Goal: Task Accomplishment & Management: Manage account settings

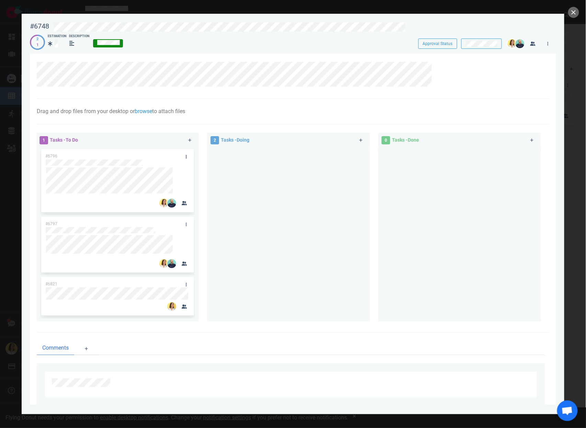
click at [392, 166] on div "1 Tasks - To Do #6796 #6797 #6821 2 Tasks - Doing 0 Tasks - Done" at bounding box center [291, 228] width 517 height 200
click at [265, 167] on div at bounding box center [288, 231] width 155 height 169
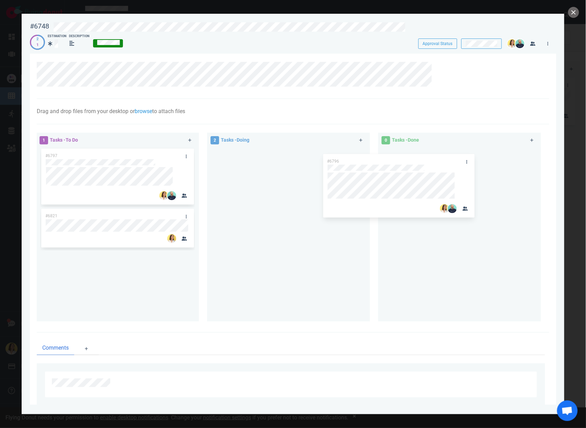
drag, startPoint x: 119, startPoint y: 154, endPoint x: 401, endPoint y: 159, distance: 282.0
click at [401, 159] on div "1 Tasks - To Do #6796 #6797 #6821 #6796 2 Tasks - Doing 0 Tasks - Done" at bounding box center [291, 228] width 517 height 200
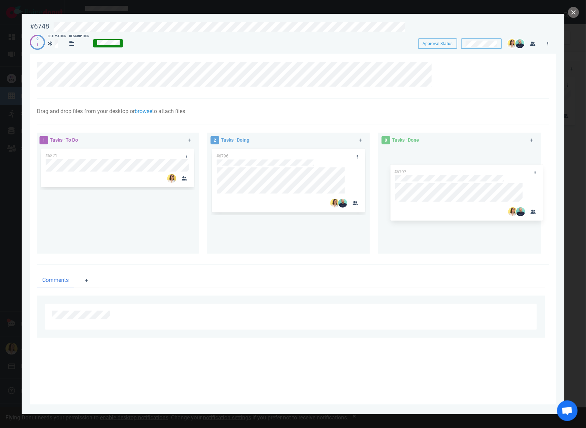
drag, startPoint x: 148, startPoint y: 152, endPoint x: 501, endPoint y: 165, distance: 354.0
click at [501, 166] on div "1 Tasks - To Do #6797 #6821 #6797 2 Tasks - Doing #6796 0 Tasks - Done" at bounding box center [291, 194] width 517 height 132
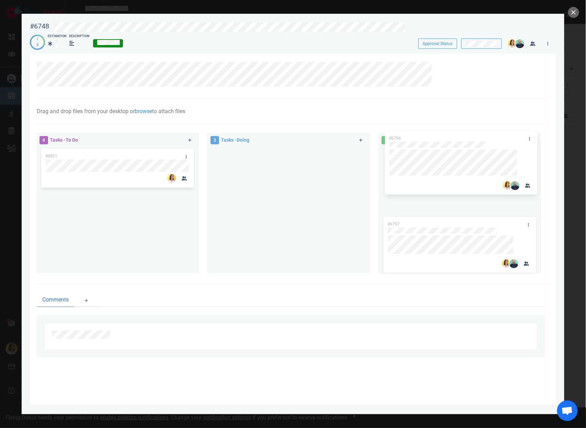
drag, startPoint x: 306, startPoint y: 151, endPoint x: 479, endPoint y: 134, distance: 173.3
click at [479, 134] on div "0 Tasks - To Do #6821 2 Tasks - Doing #6796 #6796 1 Tasks - Done #6797" at bounding box center [291, 203] width 517 height 151
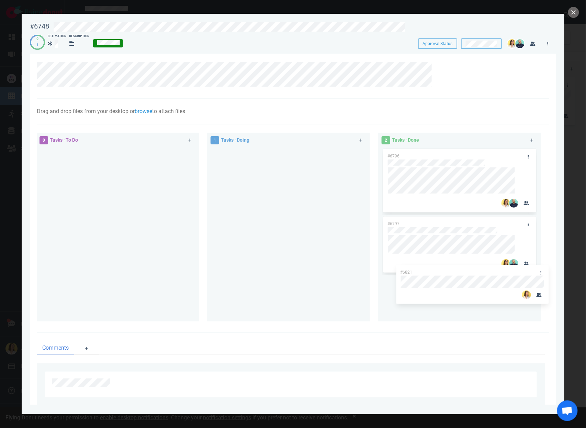
drag, startPoint x: 94, startPoint y: 148, endPoint x: 449, endPoint y: 264, distance: 373.4
click at [449, 264] on div "0 Tasks - To Do #6821 #6821 1 Tasks - Doing 2 Tasks - Done #6796 #6797" at bounding box center [291, 228] width 517 height 200
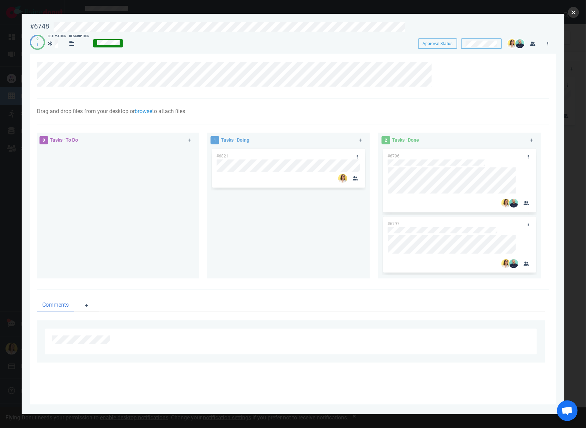
click at [575, 13] on button "close" at bounding box center [573, 12] width 11 height 11
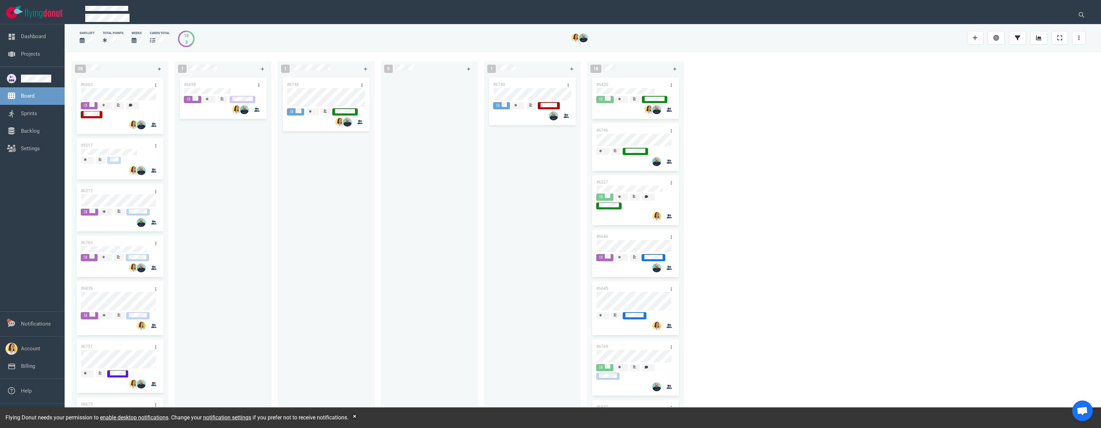
click at [259, 242] on div "#6698" at bounding box center [223, 244] width 89 height 337
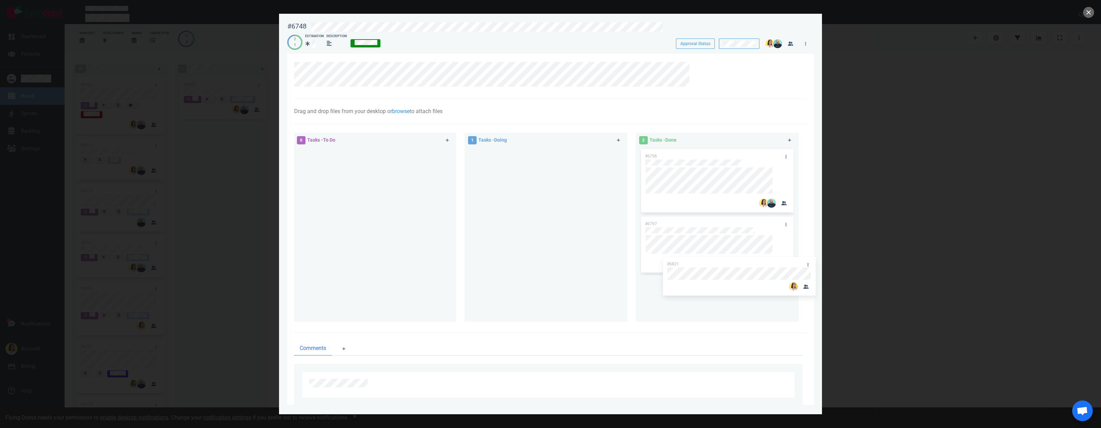
drag, startPoint x: 494, startPoint y: 153, endPoint x: 685, endPoint y: 264, distance: 220.7
click at [586, 264] on div "0 Tasks - To Do 1 Tasks - Doing #6821 #6821 2 Tasks - Done #6796 #6797" at bounding box center [548, 228] width 517 height 200
click at [586, 13] on button "close" at bounding box center [1088, 12] width 11 height 11
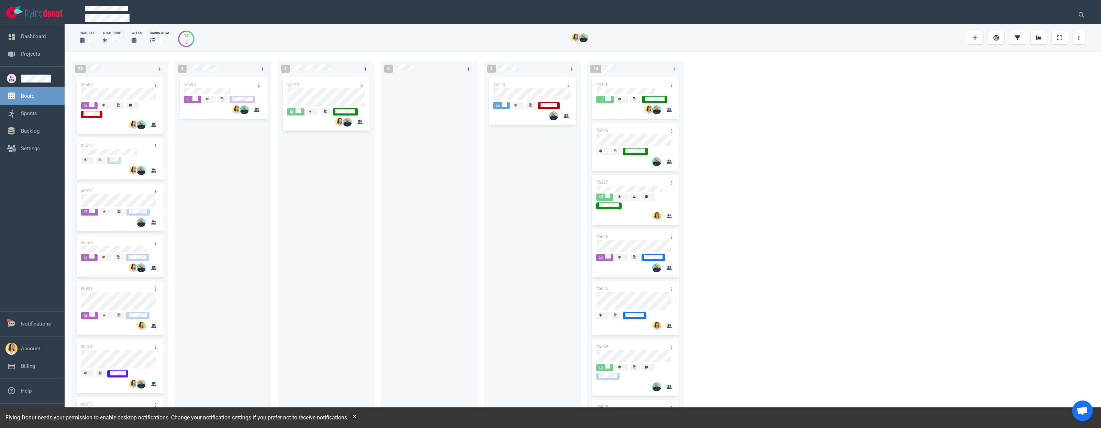
click at [450, 228] on div at bounding box center [429, 244] width 89 height 337
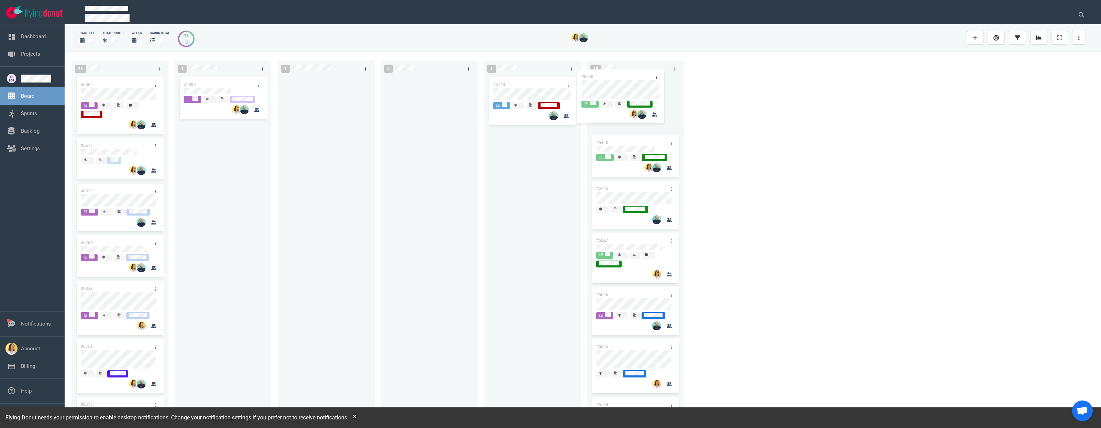
click at [586, 89] on div "28 #6662 #5517 #6372 #6763 #6839 #6751 #6675 #6776 #6728 #6726 #6709 #6500 #625…" at bounding box center [583, 240] width 1036 height 376
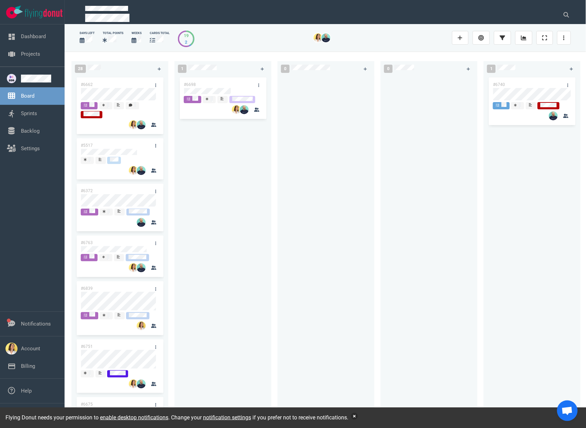
click at [358, 417] on button "button" at bounding box center [354, 416] width 7 height 7
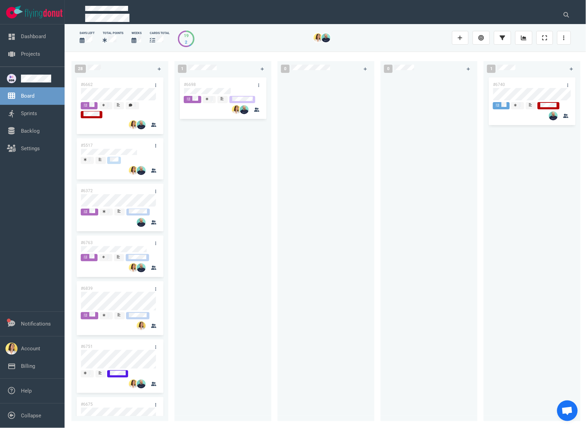
click at [243, 213] on div "#6698" at bounding box center [223, 244] width 89 height 337
click at [258, 291] on div "#6698" at bounding box center [223, 244] width 89 height 337
